Goal: Information Seeking & Learning: Learn about a topic

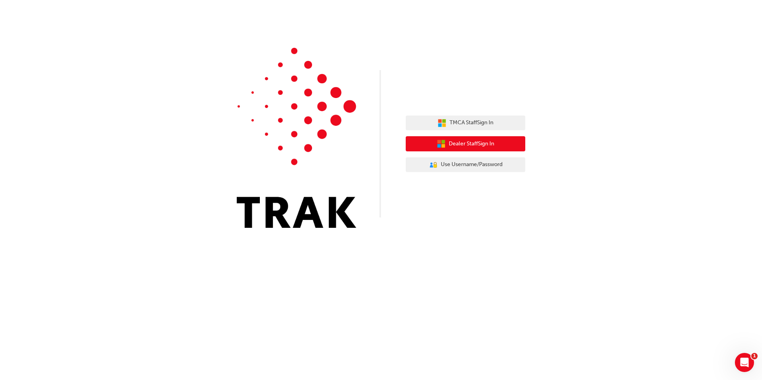
click at [459, 144] on span "Dealer Staff Sign In" at bounding box center [471, 144] width 45 height 9
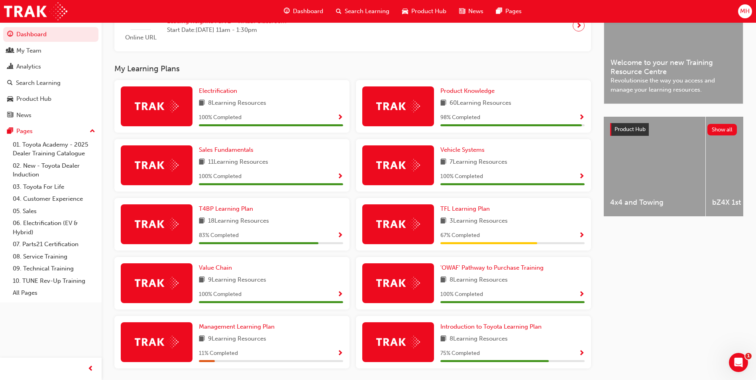
scroll to position [170, 0]
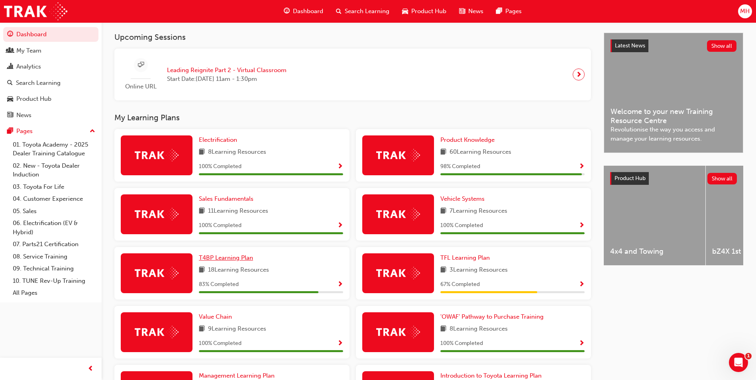
click at [238, 261] on span "T4BP Learning Plan" at bounding box center [226, 257] width 54 height 7
